Goal: Task Accomplishment & Management: Use online tool/utility

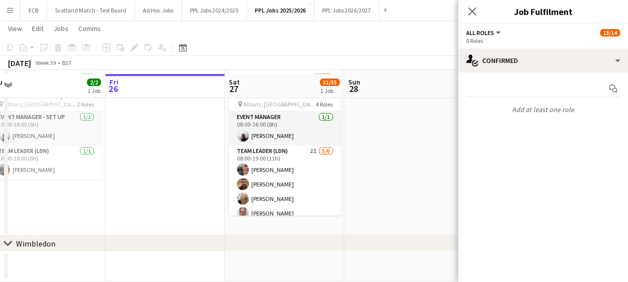
scroll to position [191, 0]
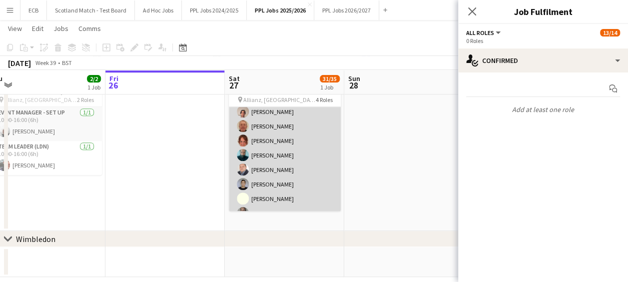
click at [276, 161] on app-card-role "Programme Seller (LDN) 6I 1A 17/18 10:00-16:00 (6h) [PERSON_NAME] [PERSON_NAME]…" at bounding box center [285, 112] width 112 height 280
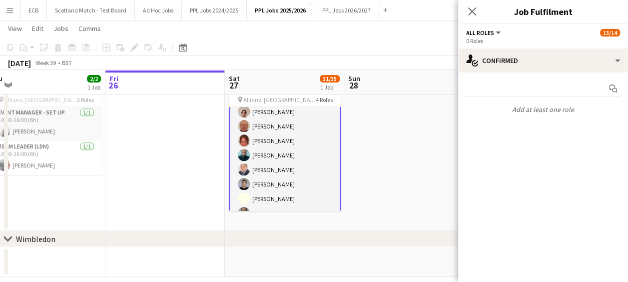
click at [276, 161] on app-card-role "Programme Seller (LDN) 6I 1A 17/18 10:00-16:00 (6h) [PERSON_NAME] [PERSON_NAME]…" at bounding box center [285, 112] width 112 height 282
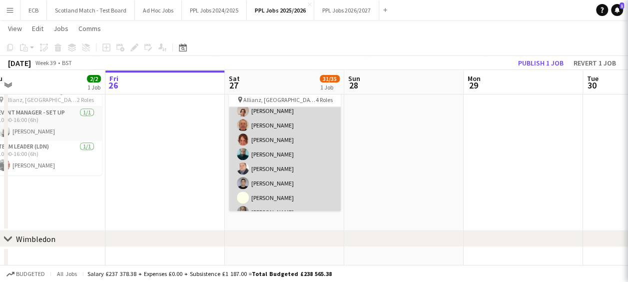
scroll to position [276, 0]
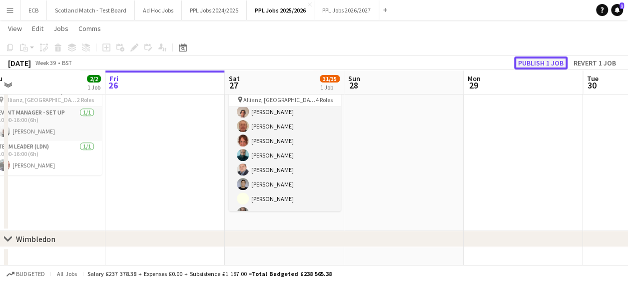
click at [534, 61] on button "Publish 1 job" at bounding box center [540, 62] width 53 height 13
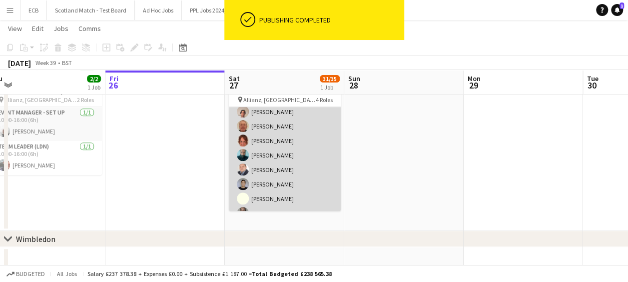
click at [273, 155] on app-card-role "Programme Seller (LDN) 6I 1A 17/18 10:00-16:00 (6h) [PERSON_NAME] [PERSON_NAME]…" at bounding box center [285, 112] width 112 height 280
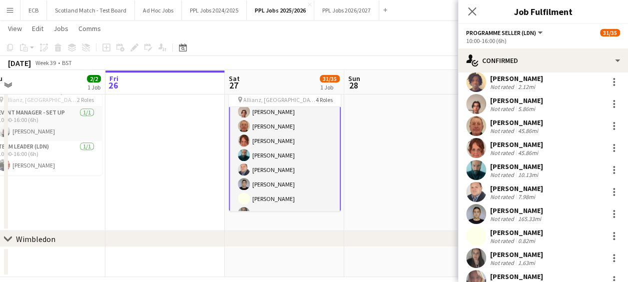
scroll to position [184, 0]
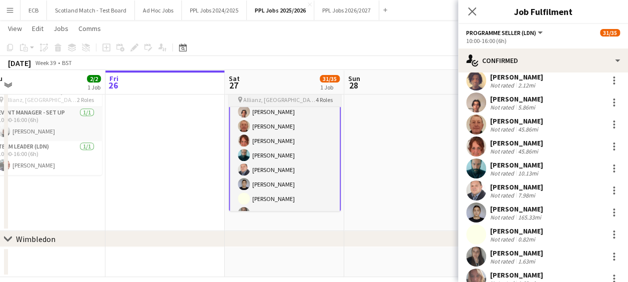
drag, startPoint x: 608, startPoint y: 165, endPoint x: 298, endPoint y: 168, distance: 310.1
click at [298, 168] on app-card-role "Programme Seller (LDN) 6I 1A 17/18 10:00-16:00 (6h) [PERSON_NAME] [PERSON_NAME]…" at bounding box center [285, 112] width 112 height 282
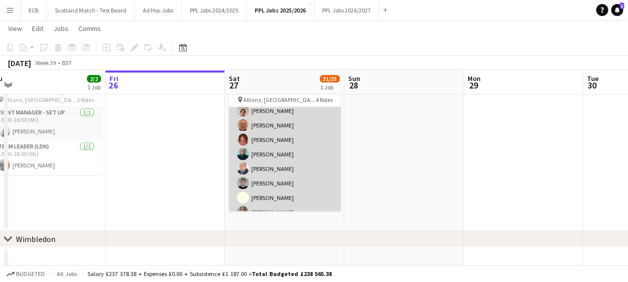
scroll to position [276, 0]
click at [268, 155] on app-card-role "Programme Seller (LDN) 6I 1A 17/18 10:00-16:00 (6h) [PERSON_NAME] [PERSON_NAME]…" at bounding box center [285, 112] width 112 height 280
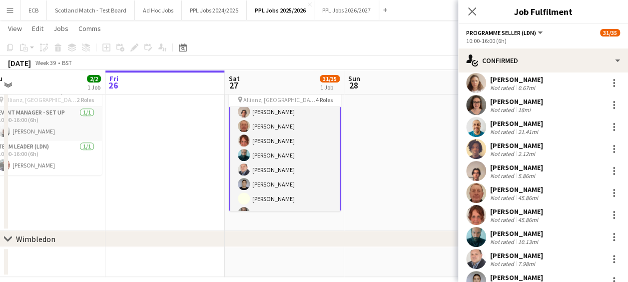
scroll to position [116, 0]
click at [608, 235] on div at bounding box center [614, 237] width 12 height 12
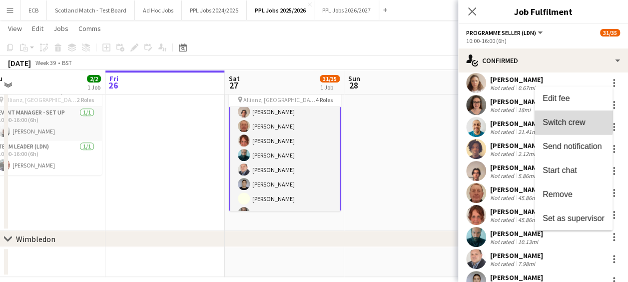
click at [561, 119] on span "Switch crew" at bounding box center [563, 122] width 42 height 8
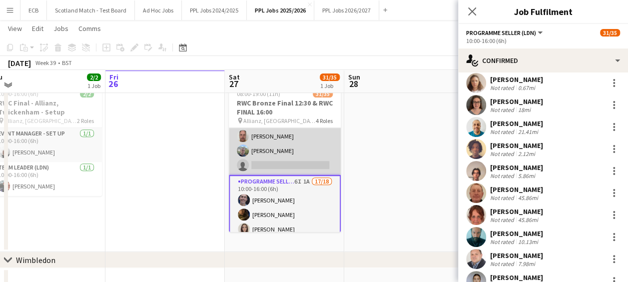
scroll to position [79, 0]
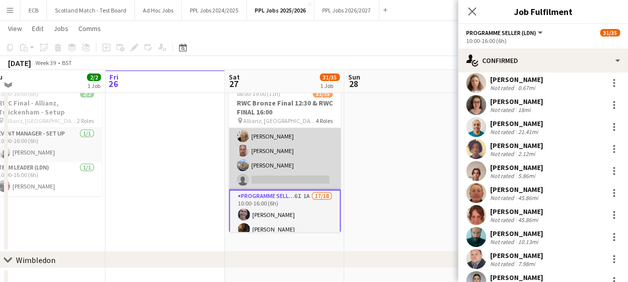
click at [278, 174] on app-card-role "Team Leader (LDN) 2I [DATE] 08:00-19:00 (11h) [PERSON_NAME] [PERSON_NAME] [PERS…" at bounding box center [285, 136] width 112 height 106
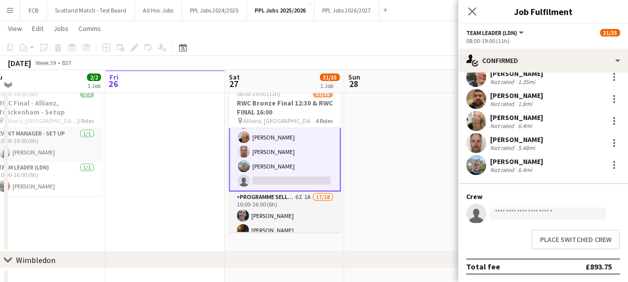
scroll to position [80, 0]
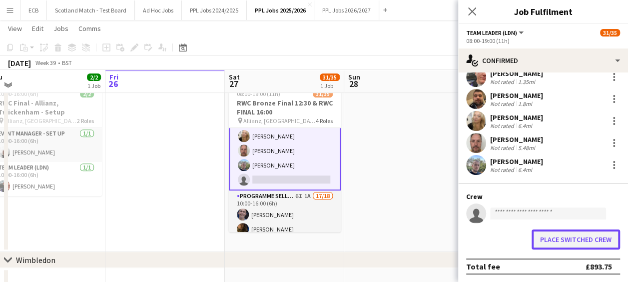
click at [579, 242] on button "Place switched crew" at bounding box center [575, 239] width 88 height 20
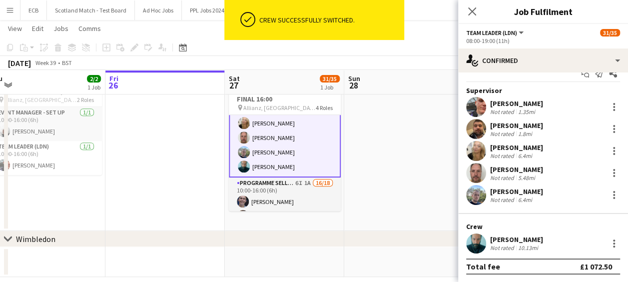
scroll to position [15, 0]
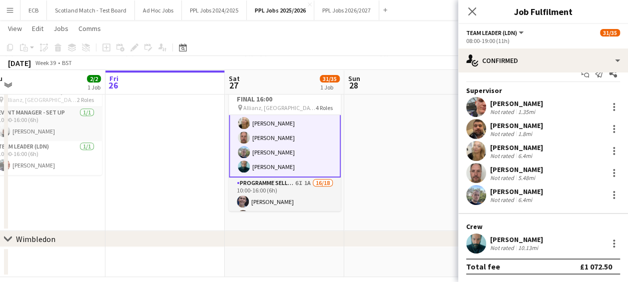
click at [410, 143] on app-date-cell at bounding box center [403, 145] width 119 height 172
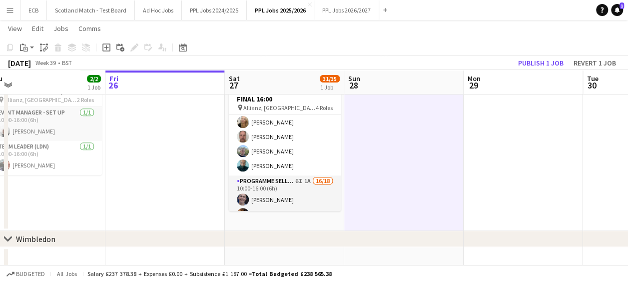
scroll to position [79, 0]
click at [617, 5] on link "Notifications 1" at bounding box center [617, 10] width 12 height 12
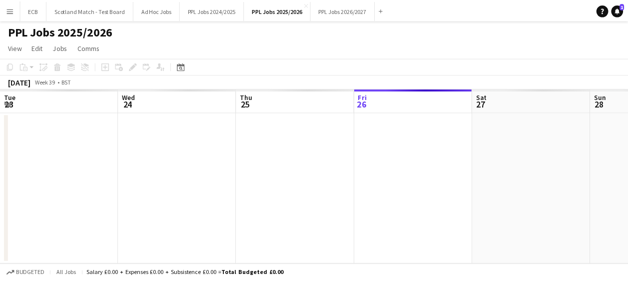
scroll to position [0, 239]
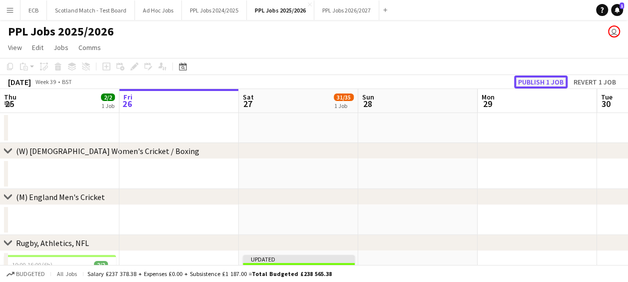
click at [546, 83] on button "Publish 1 job" at bounding box center [540, 81] width 53 height 13
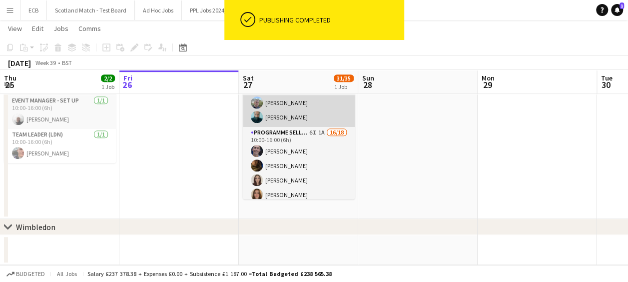
scroll to position [110, 0]
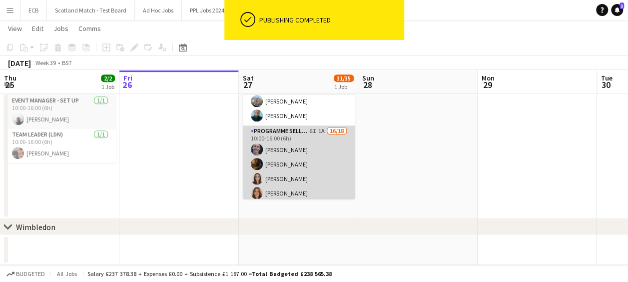
click at [315, 152] on app-card-role "Programme Seller (LDN) 6I 1A 16/18 10:00-16:00 (6h) [PERSON_NAME] [PERSON_NAME]…" at bounding box center [299, 265] width 112 height 280
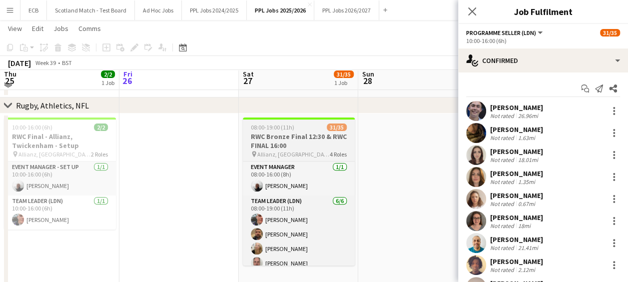
scroll to position [131, 0]
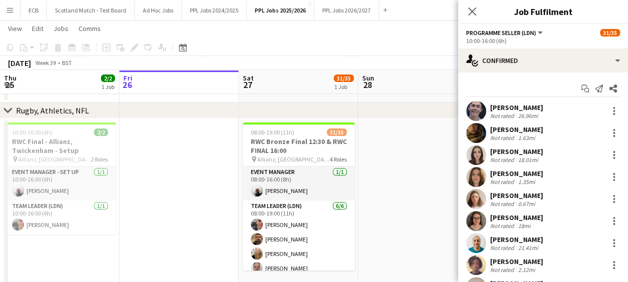
click at [411, 178] on app-date-cell at bounding box center [417, 204] width 119 height 172
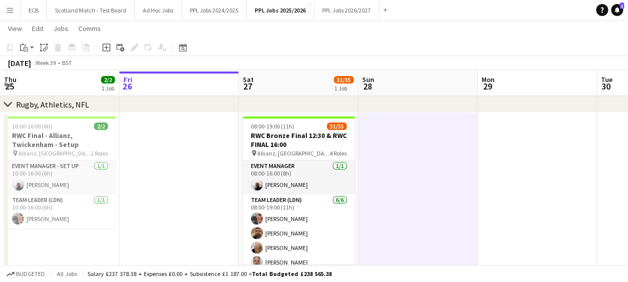
scroll to position [150, 0]
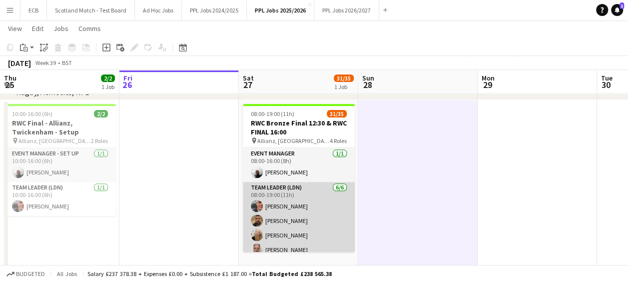
click at [301, 189] on app-card-role "Team Leader (LDN) [DATE] 08:00-19:00 (11h) [PERSON_NAME] [PERSON_NAME] [PERSON_…" at bounding box center [299, 235] width 112 height 106
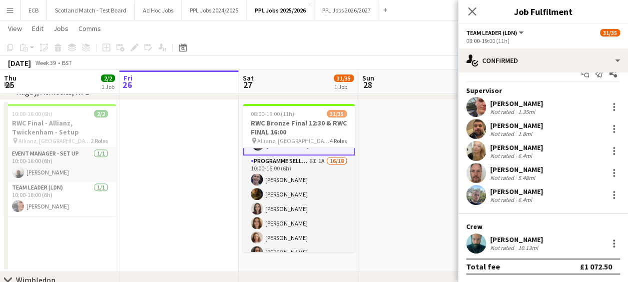
scroll to position [15, 0]
click at [608, 246] on div at bounding box center [614, 243] width 12 height 12
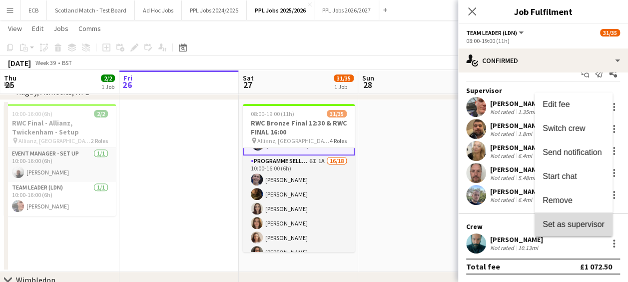
click at [575, 222] on span "Set as supervisor" at bounding box center [573, 224] width 62 height 8
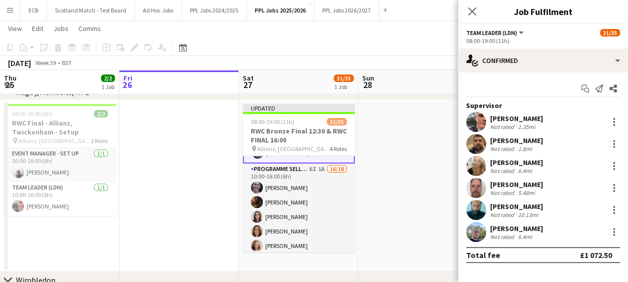
scroll to position [0, 0]
click at [435, 182] on app-date-cell at bounding box center [417, 186] width 119 height 172
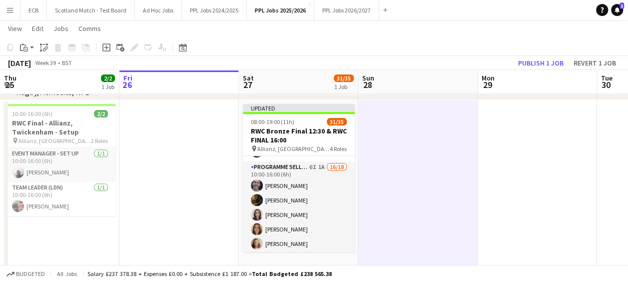
scroll to position [134, 0]
click at [550, 60] on button "Publish 1 job" at bounding box center [540, 62] width 53 height 13
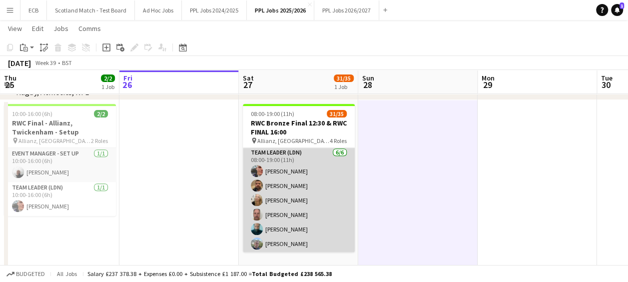
scroll to position [34, 0]
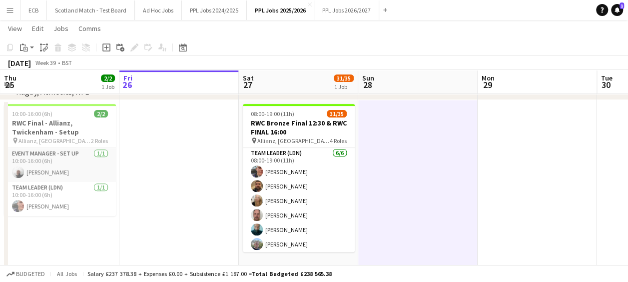
click at [431, 197] on app-date-cell at bounding box center [417, 186] width 119 height 172
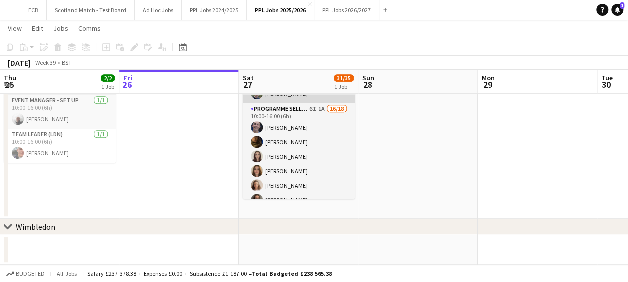
scroll to position [0, 0]
